Goal: Task Accomplishment & Management: Manage account settings

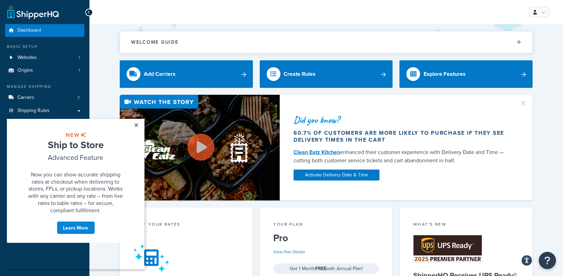
drag, startPoint x: 135, startPoint y: 124, endPoint x: 139, endPoint y: 123, distance: 3.8
click at [139, 123] on link "×" at bounding box center [136, 124] width 12 height 12
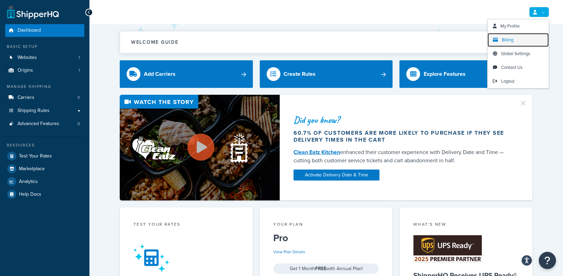
click at [522, 38] on link "Billing" at bounding box center [518, 40] width 61 height 14
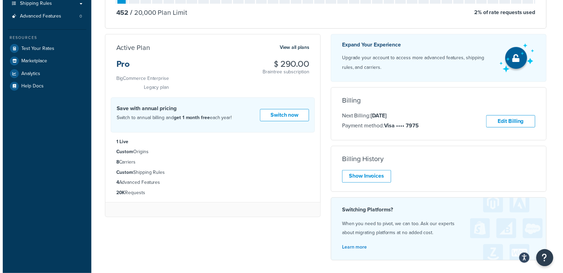
scroll to position [119, 0]
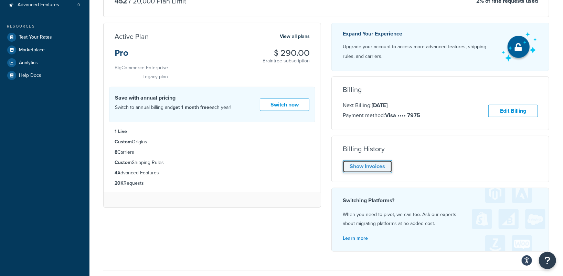
click at [362, 169] on link "Show Invoices" at bounding box center [368, 166] width 50 height 13
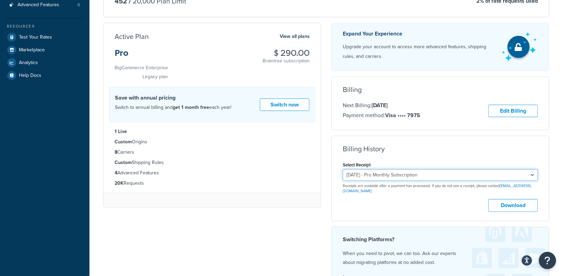
click at [379, 172] on select "July 13, 2025 - Pro Monthly Subscription June 13, 2025 - Pro Monthly Subscripti…" at bounding box center [440, 175] width 195 height 12
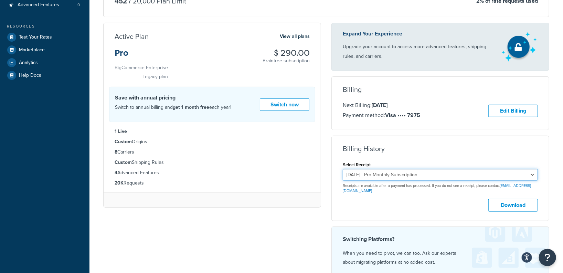
scroll to position [0, 0]
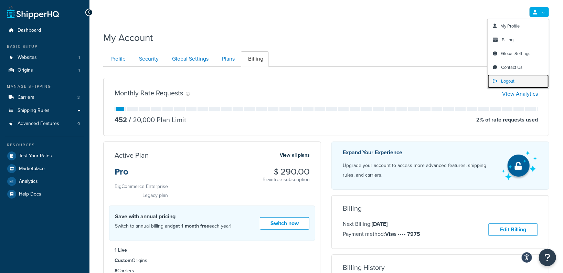
click at [501, 79] on link "Logout" at bounding box center [518, 81] width 61 height 14
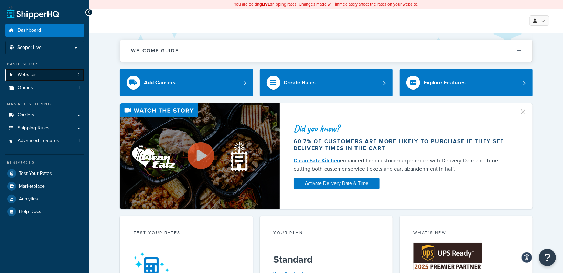
click at [51, 73] on link "Websites 2" at bounding box center [44, 74] width 79 height 13
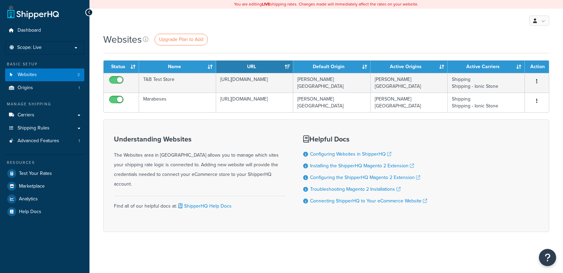
click at [548, 15] on div "My Profile Billing Global Settings Contact Us Logout" at bounding box center [326, 21] width 474 height 24
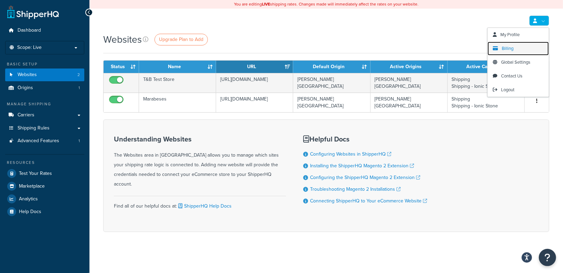
click at [512, 51] on span "Billing" at bounding box center [508, 48] width 12 height 7
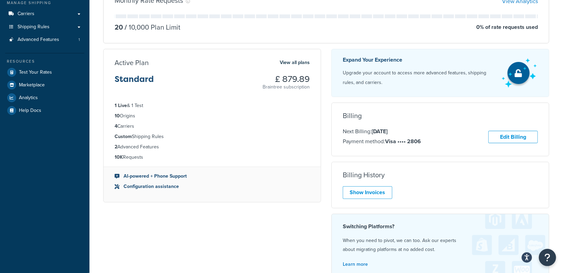
scroll to position [103, 0]
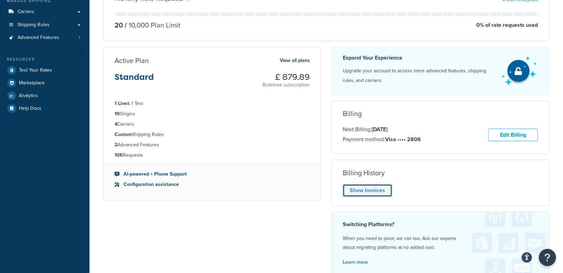
click at [376, 185] on link "Show Invoices" at bounding box center [368, 190] width 50 height 13
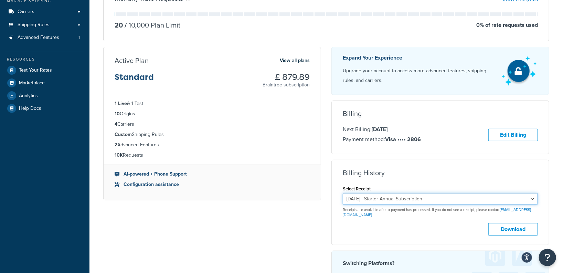
click at [420, 200] on select "[DATE] - Starter Annual Subscription [DATE] - Starter Annual Subscription [DATE…" at bounding box center [440, 199] width 195 height 12
